Goal: Obtain resource: Download file/media

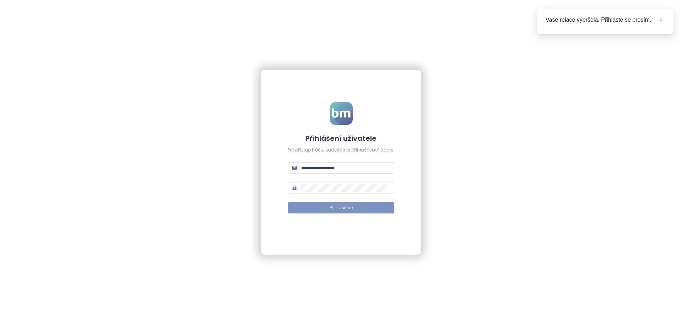
type input "**********"
click at [346, 207] on span "Přihlásit se" at bounding box center [341, 207] width 23 height 7
type input "**********"
click at [341, 209] on span "Přihlásit se" at bounding box center [341, 207] width 23 height 7
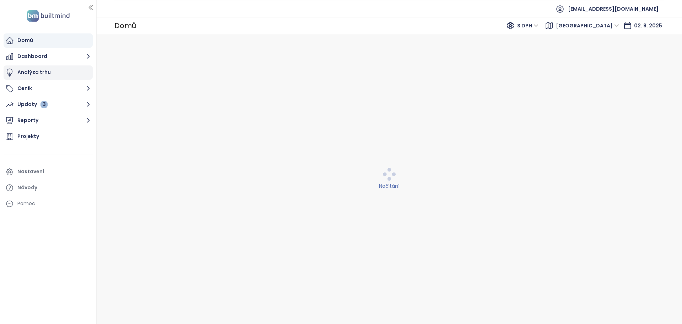
click at [34, 71] on div "Analýza trhu" at bounding box center [33, 72] width 33 height 9
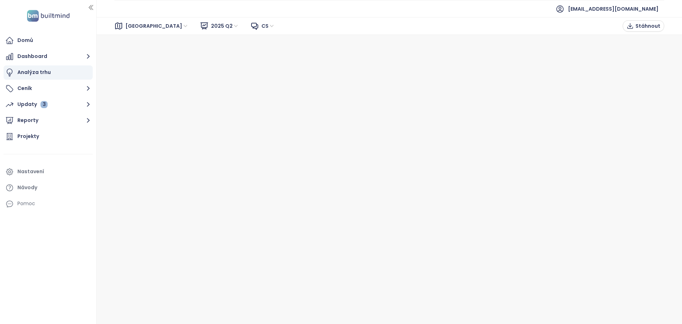
click at [28, 72] on div "Analýza trhu" at bounding box center [33, 72] width 33 height 9
click at [140, 25] on span "[GEOGRAPHIC_DATA]" at bounding box center [156, 26] width 63 height 11
click at [134, 51] on div "[GEOGRAPHIC_DATA]" at bounding box center [157, 52] width 57 height 8
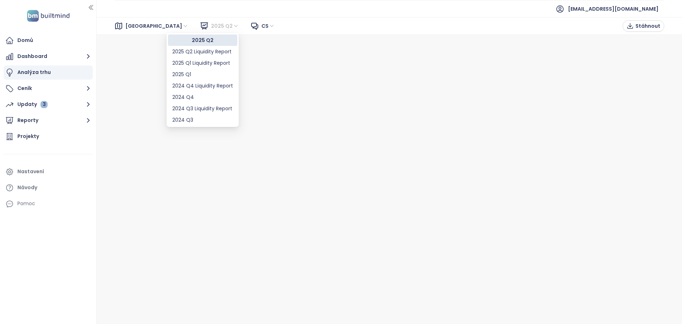
click at [211, 24] on span "2025 Q2" at bounding box center [225, 26] width 28 height 11
click at [204, 51] on div "2025 Q2 Liquidity Report" at bounding box center [202, 52] width 61 height 8
click at [236, 24] on span "2025 Q2 Liquidity Report" at bounding box center [246, 26] width 71 height 11
click at [190, 40] on div "2025 Q2" at bounding box center [204, 40] width 64 height 8
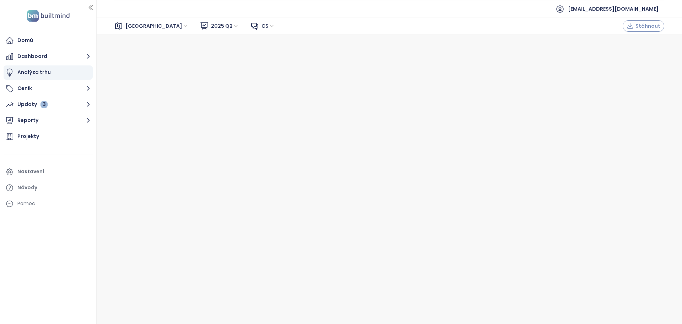
click at [645, 24] on span "Stáhnout" at bounding box center [648, 26] width 25 height 8
click at [211, 26] on span "2025 Q2" at bounding box center [225, 26] width 28 height 11
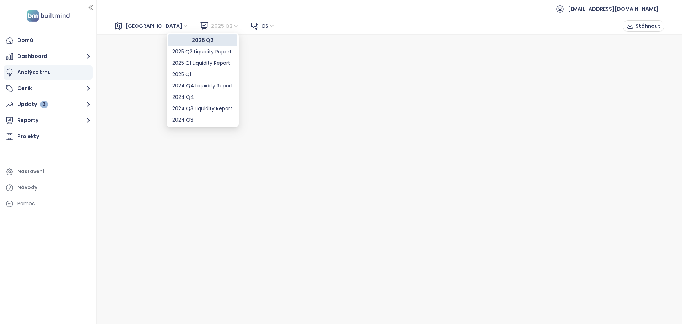
click at [199, 39] on div "2025 Q2" at bounding box center [202, 40] width 61 height 8
click at [211, 25] on span "2025 Q2" at bounding box center [225, 26] width 28 height 11
click at [192, 52] on div "2025 Q2 Liquidity Report" at bounding box center [202, 52] width 61 height 8
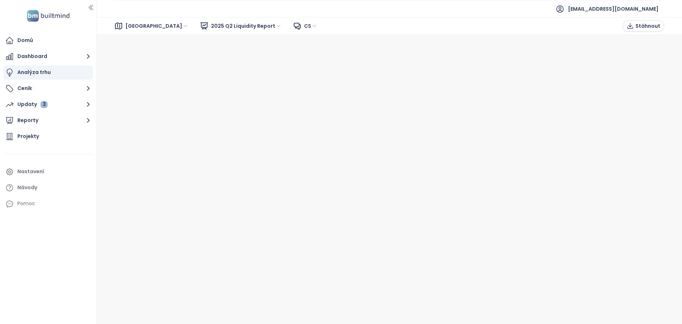
click at [231, 25] on span "2025 Q2 Liquidity Report" at bounding box center [246, 26] width 71 height 11
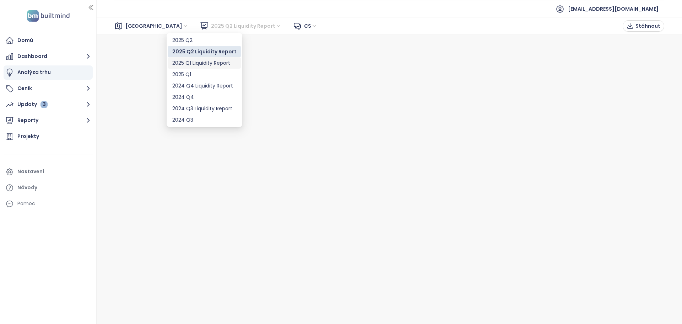
click at [207, 62] on div "2025 Q1 Liquidity Report" at bounding box center [204, 63] width 64 height 8
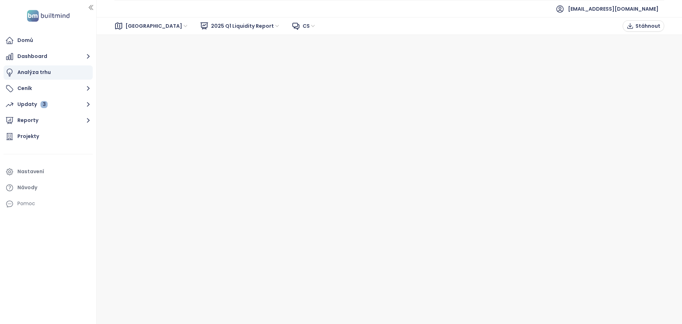
click at [233, 25] on span "2025 Q1 Liquidity Report" at bounding box center [245, 26] width 69 height 11
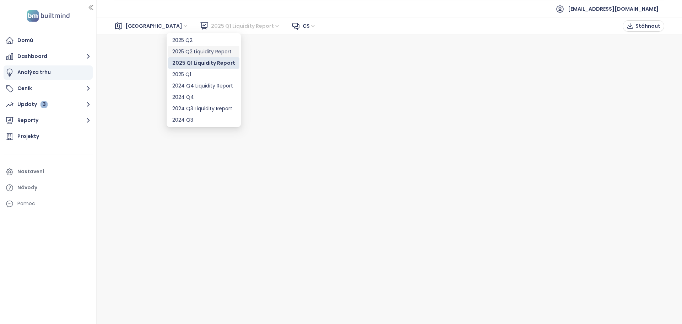
click at [209, 51] on div "2025 Q2 Liquidity Report" at bounding box center [203, 52] width 63 height 8
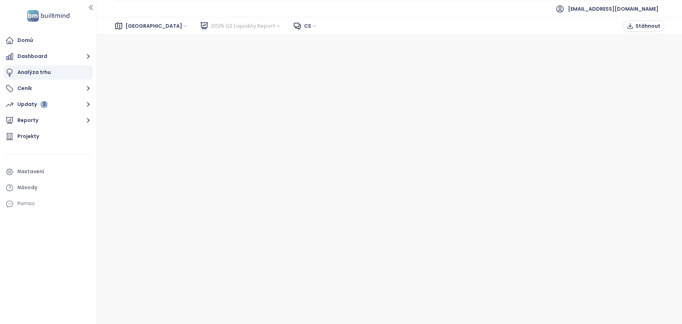
click at [233, 26] on span "2025 Q2 Liquidity Report" at bounding box center [246, 26] width 71 height 11
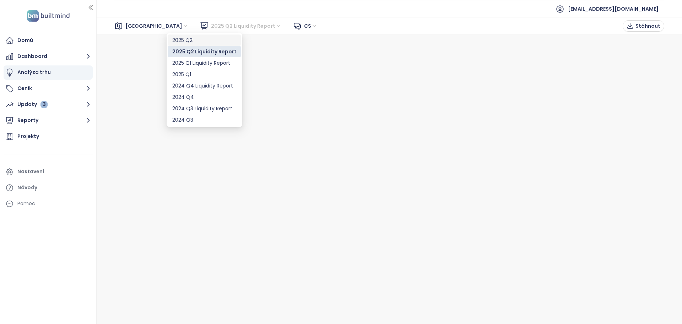
click at [189, 40] on div "2025 Q2" at bounding box center [204, 40] width 64 height 8
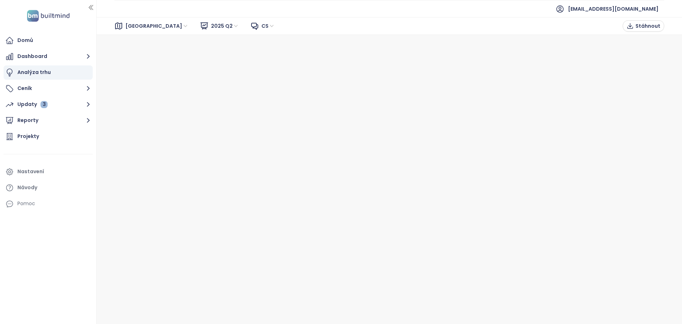
click at [211, 26] on span "2025 Q2" at bounding box center [225, 26] width 28 height 11
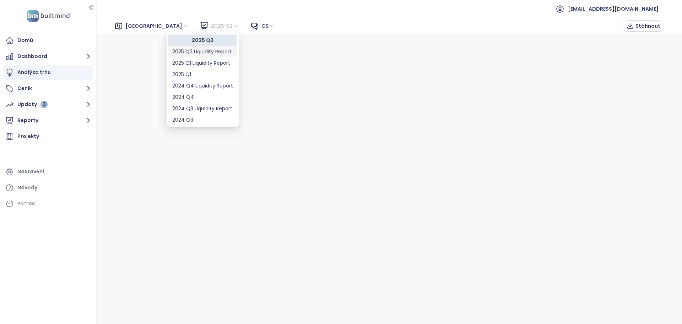
click at [193, 50] on div "2025 Q2 Liquidity Report" at bounding box center [202, 52] width 61 height 8
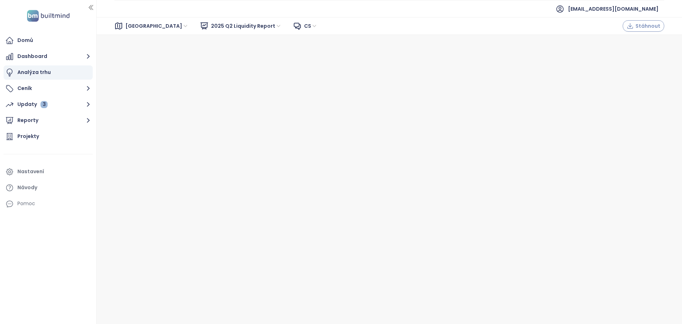
click at [647, 26] on span "Stáhnout" at bounding box center [648, 26] width 25 height 8
